Goal: Task Accomplishment & Management: Manage account settings

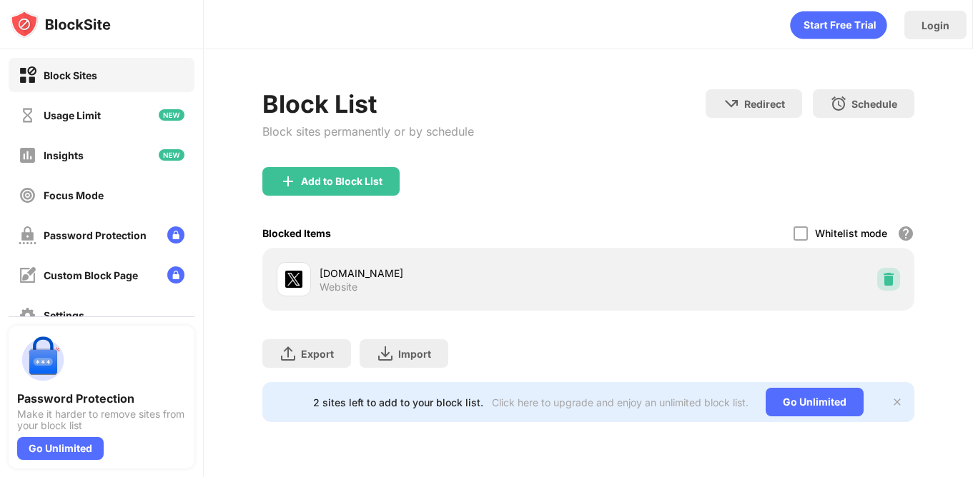
click at [895, 279] on div at bounding box center [888, 279] width 23 height 23
